Goal: Task Accomplishment & Management: Manage account settings

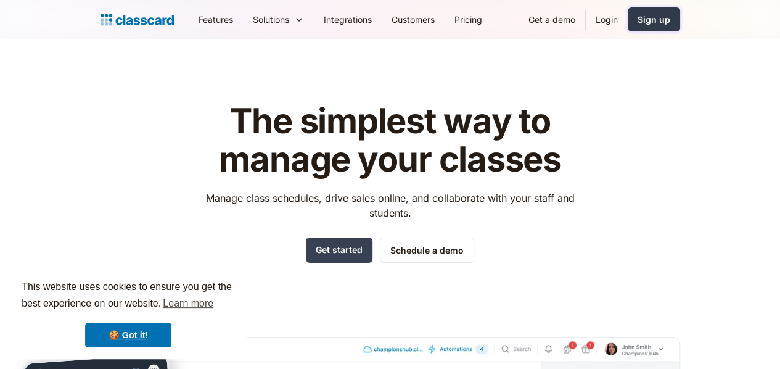
click at [670, 20] on div "Sign up" at bounding box center [653, 19] width 33 height 13
click at [627, 28] on link "Login" at bounding box center [606, 20] width 42 height 28
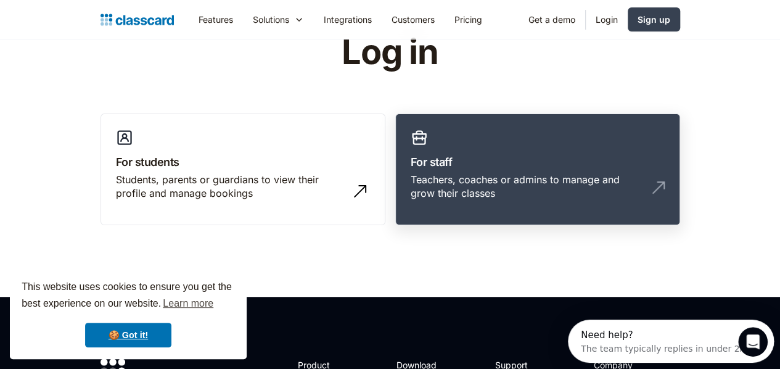
click at [527, 158] on h3 "For staff" at bounding box center [537, 161] width 254 height 17
